Goal: Task Accomplishment & Management: Manage account settings

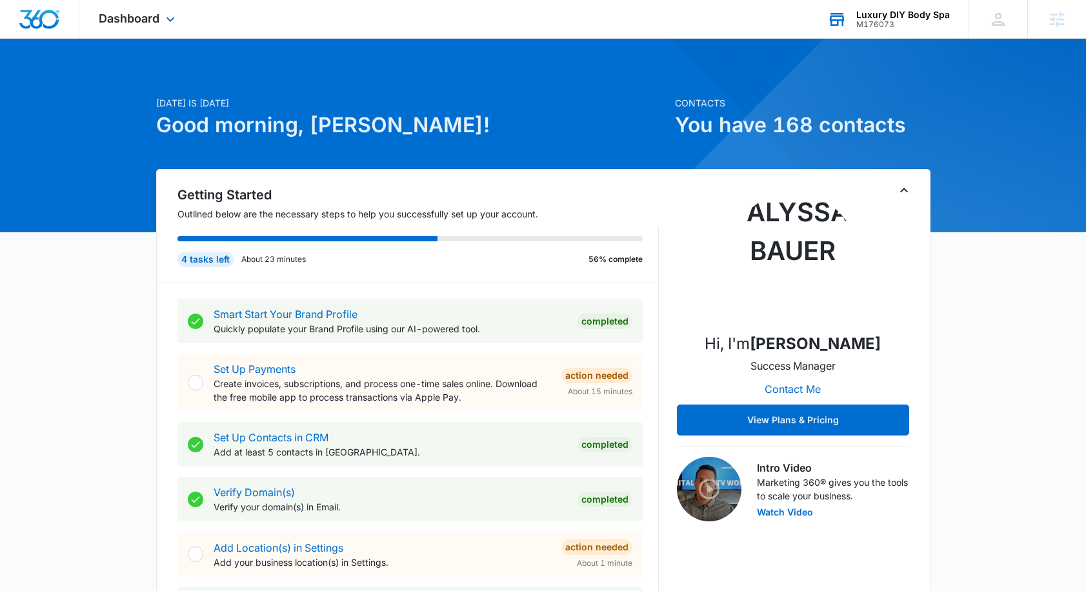
click at [909, 17] on div "Luxury DIY Body Spa" at bounding box center [903, 15] width 94 height 10
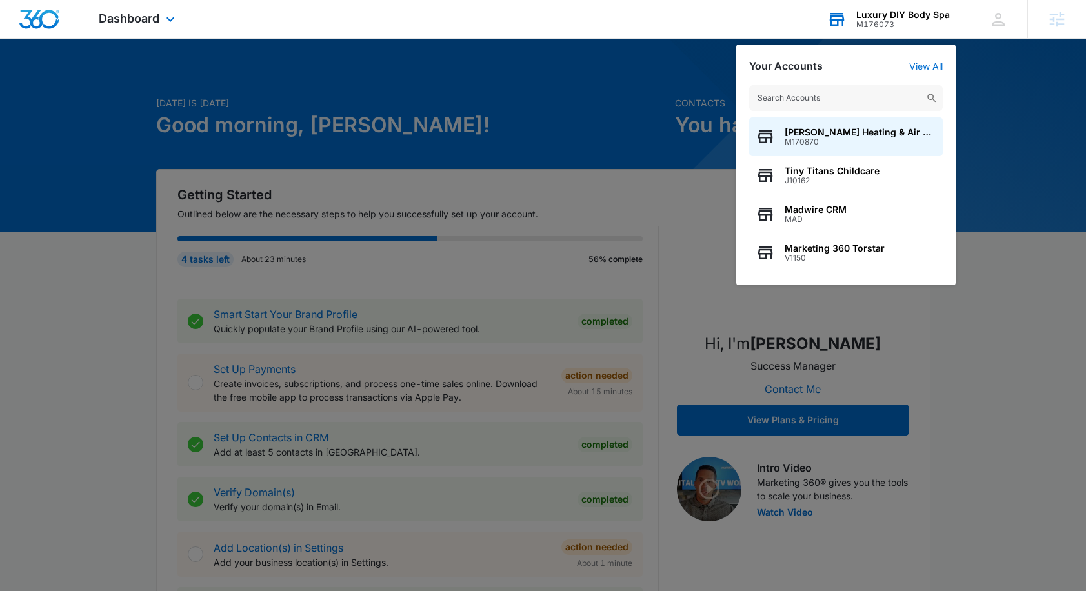
click at [820, 94] on input "text" at bounding box center [846, 98] width 194 height 26
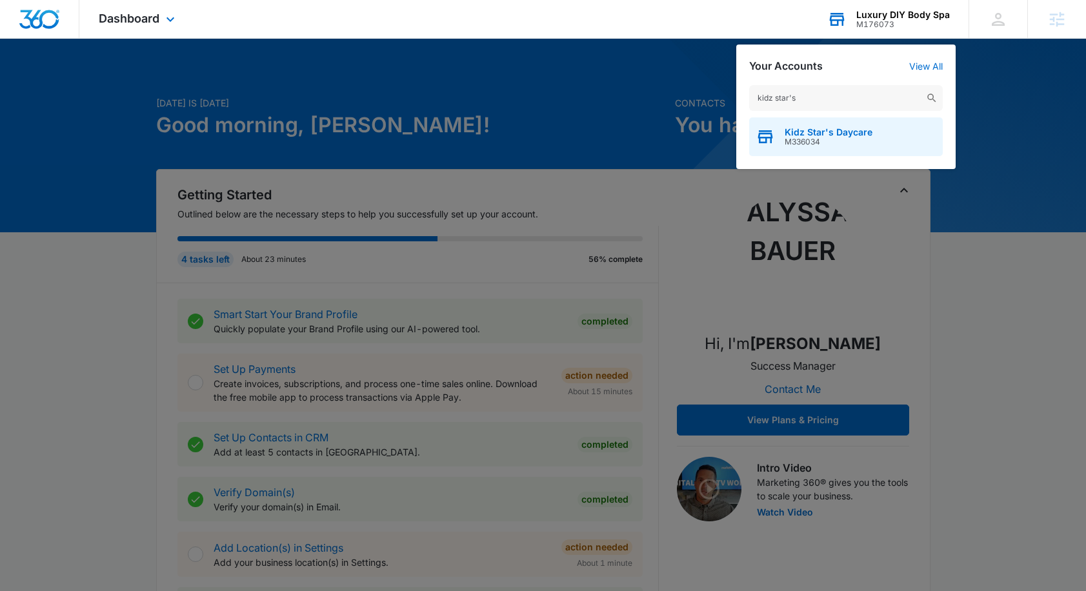
type input "kidz star's"
click at [828, 134] on span "Kidz Star's Daycare" at bounding box center [829, 132] width 88 height 10
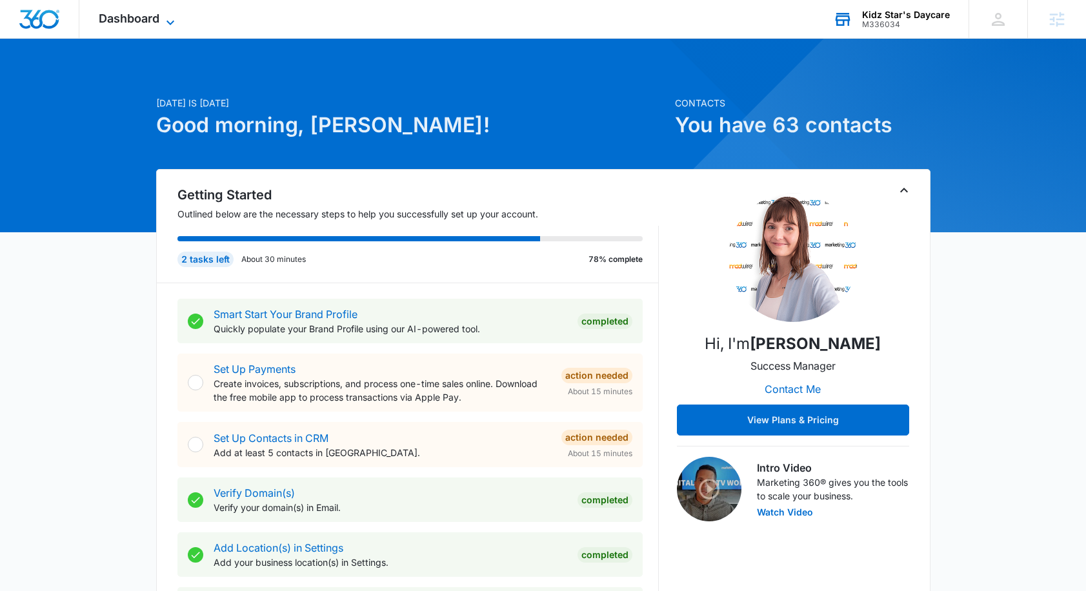
click at [133, 19] on span "Dashboard" at bounding box center [129, 19] width 61 height 14
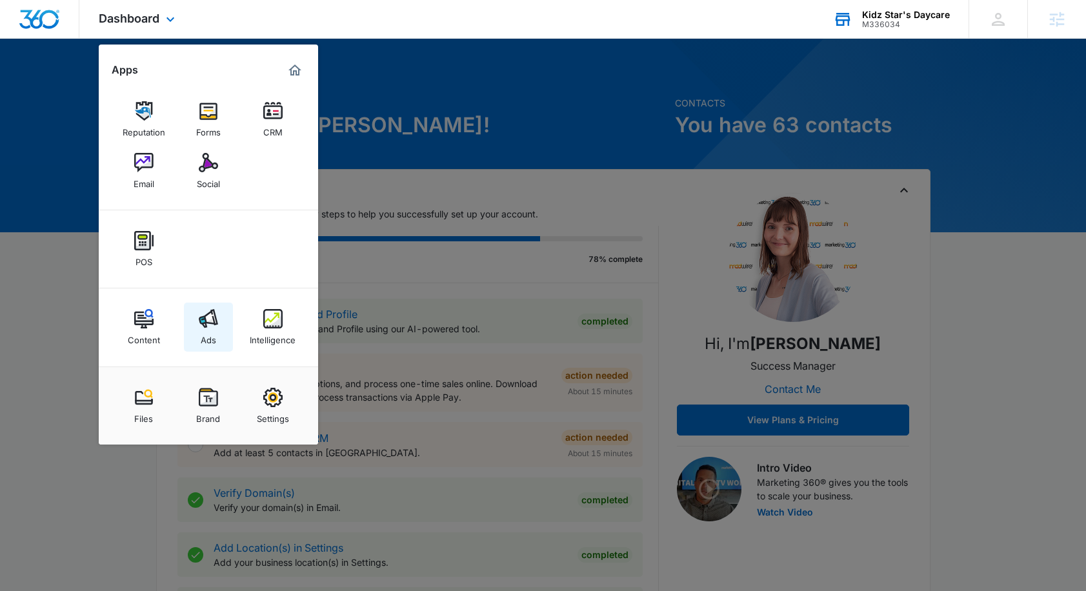
click at [206, 328] on img at bounding box center [208, 318] width 19 height 19
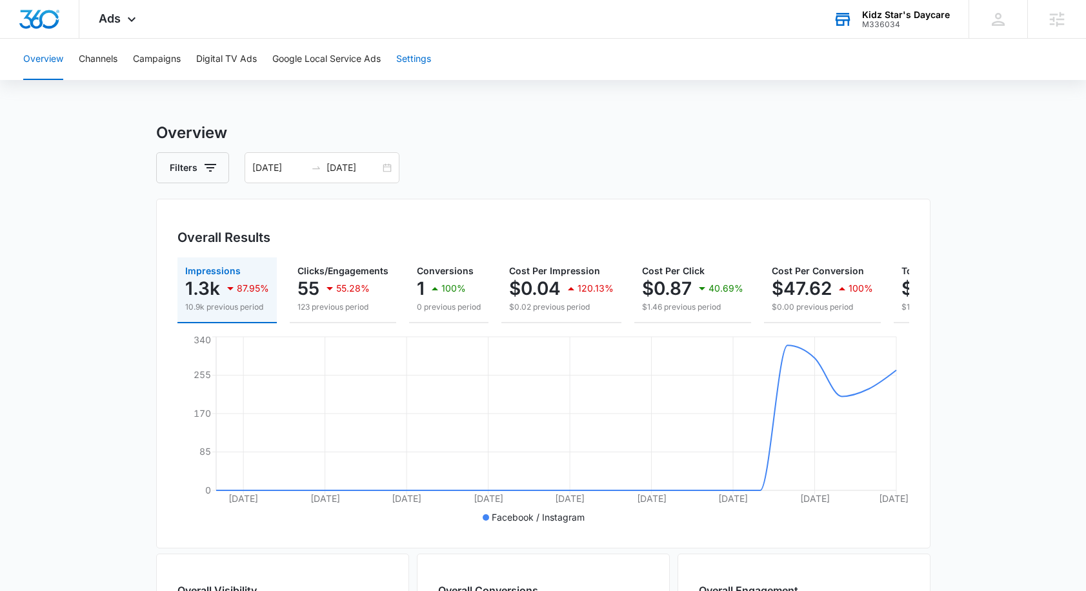
click at [421, 67] on button "Settings" at bounding box center [413, 59] width 35 height 41
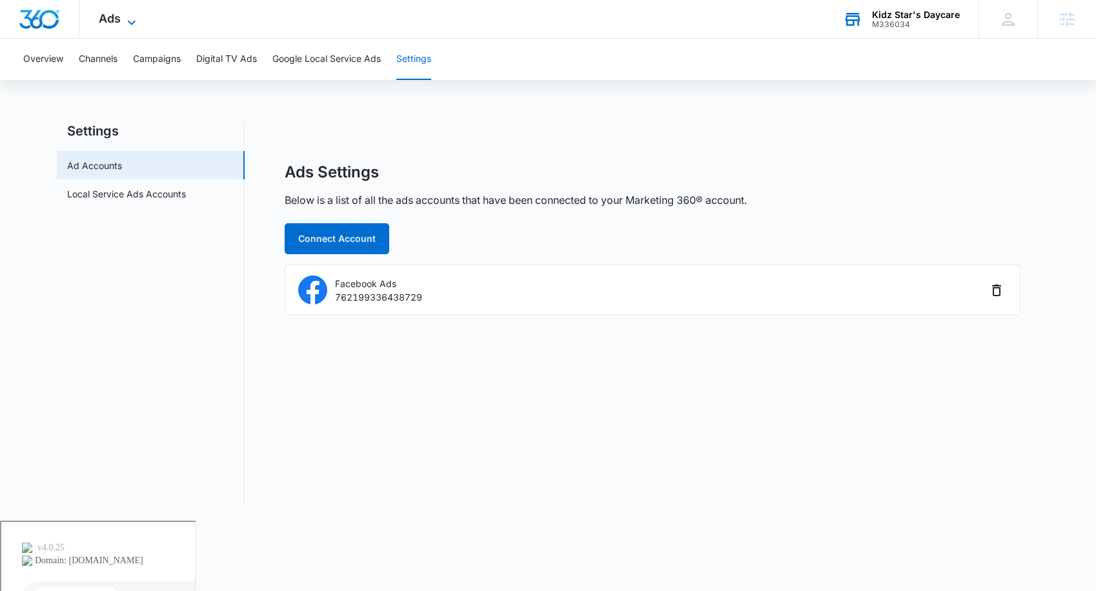
click at [101, 14] on span "Ads" at bounding box center [110, 19] width 22 height 14
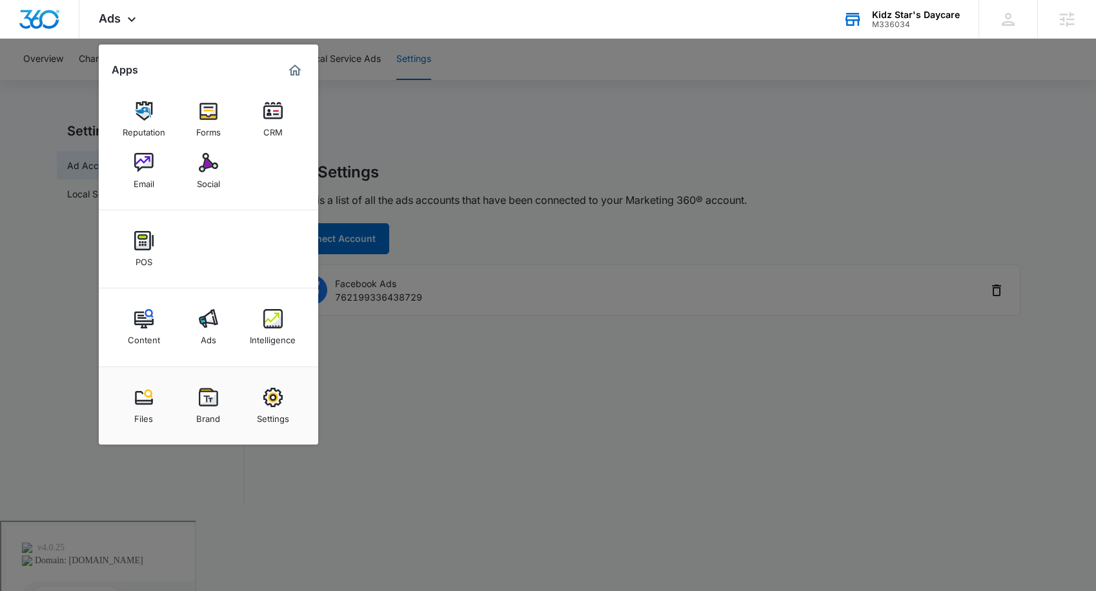
click at [274, 411] on div "Settings" at bounding box center [273, 415] width 32 height 17
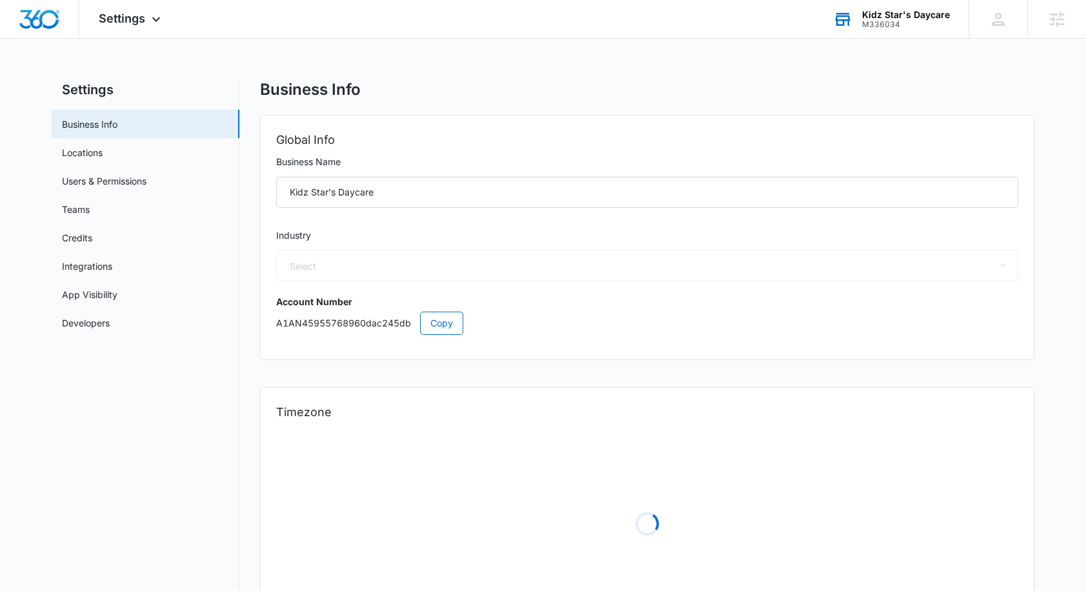
select select "27"
select select "US"
select select "America/New_York"
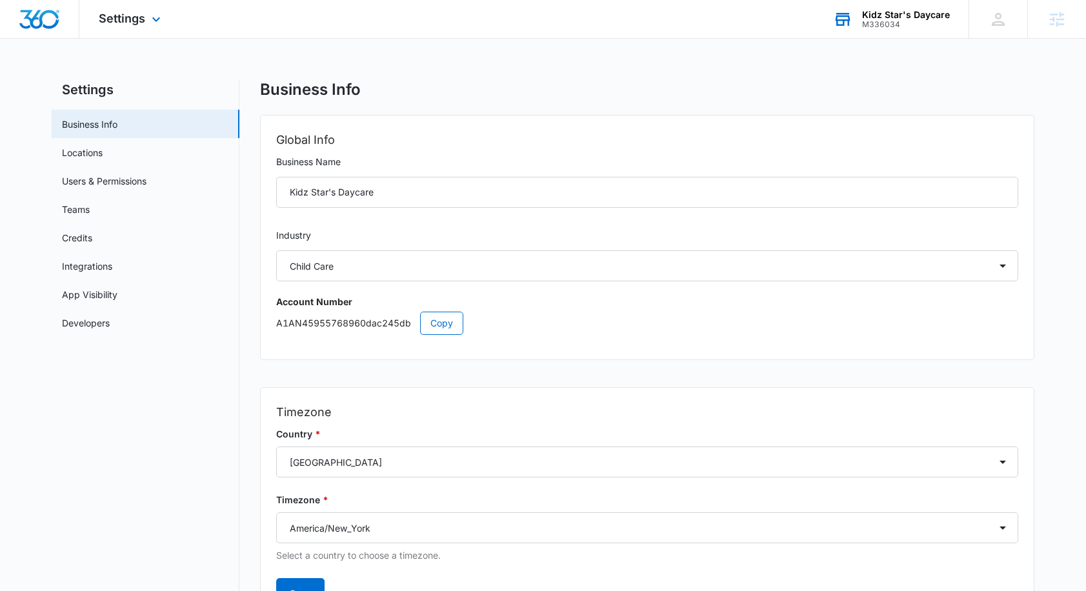
click at [139, 26] on div "Settings Apps Reputation Forms CRM Email Social POS Content Ads Intelligence Fi…" at bounding box center [131, 19] width 104 height 38
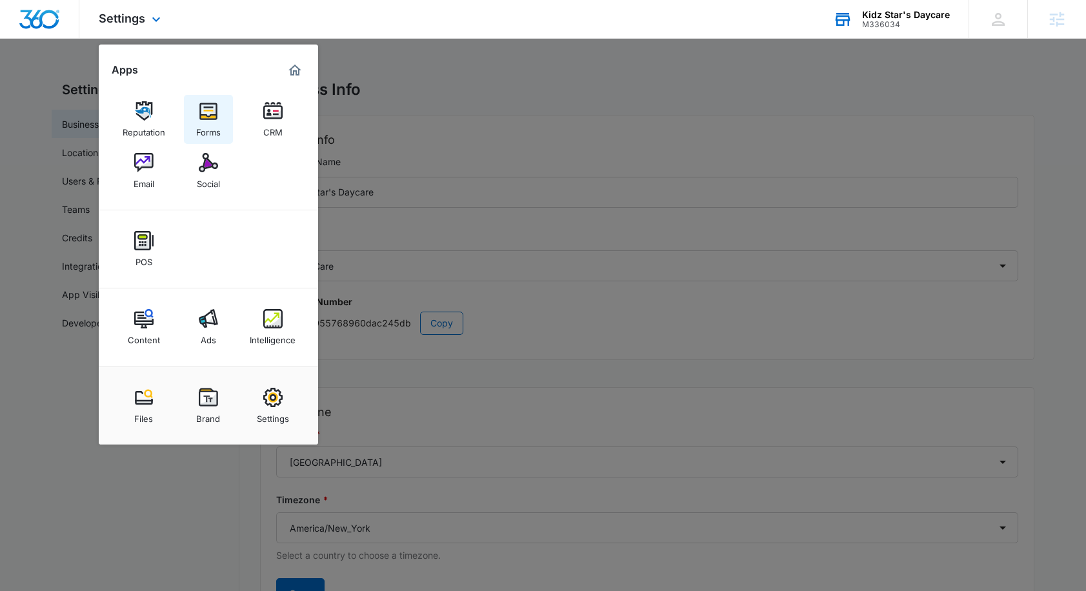
click at [205, 114] on img at bounding box center [208, 110] width 19 height 19
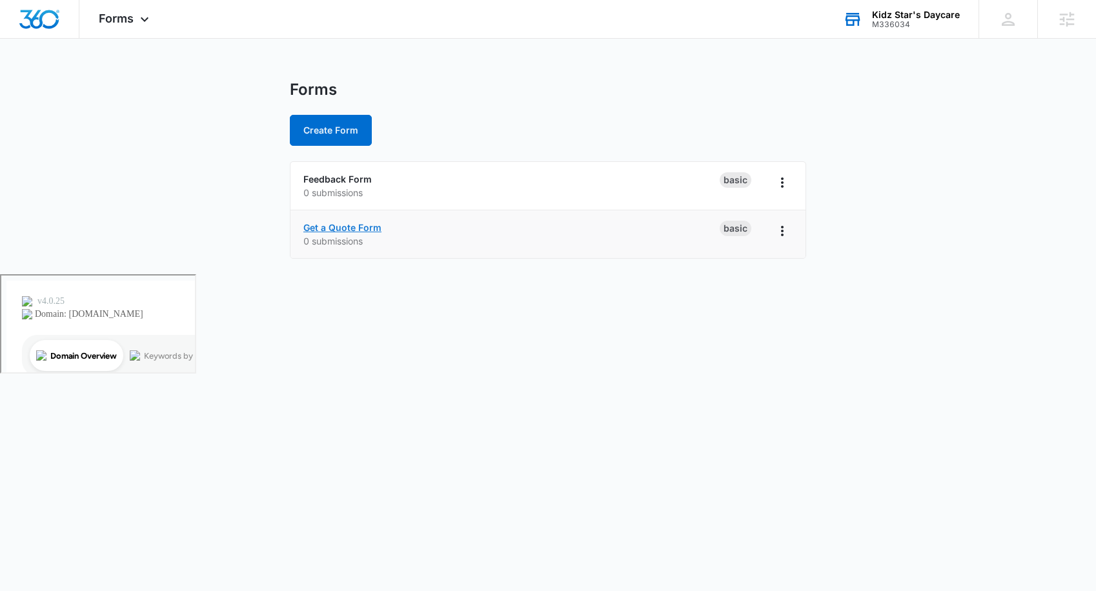
click at [356, 228] on link "Get a Quote Form" at bounding box center [342, 227] width 78 height 11
